Goal: Task Accomplishment & Management: Manage account settings

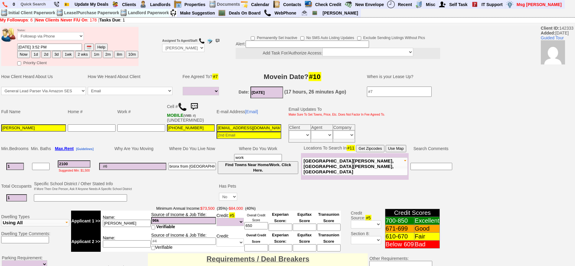
select select
click at [198, 106] on img at bounding box center [194, 107] width 12 height 12
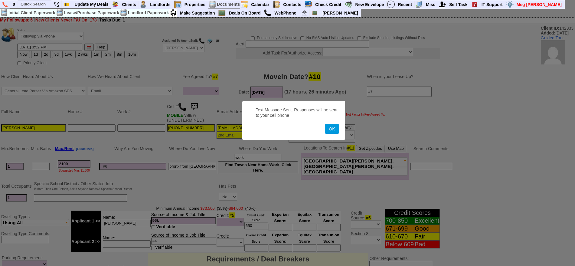
click at [325, 124] on button "OK" at bounding box center [332, 129] width 14 height 10
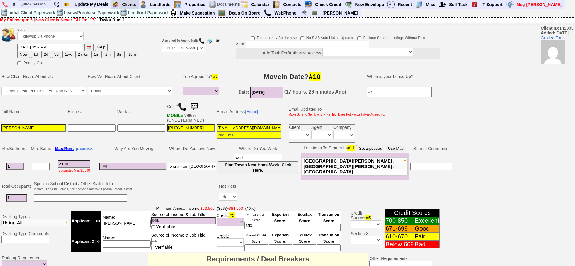
click at [0, 0] on link "Requires Action By Me (6)" at bounding box center [0, 0] width 0 height 0
